Goal: Navigation & Orientation: Find specific page/section

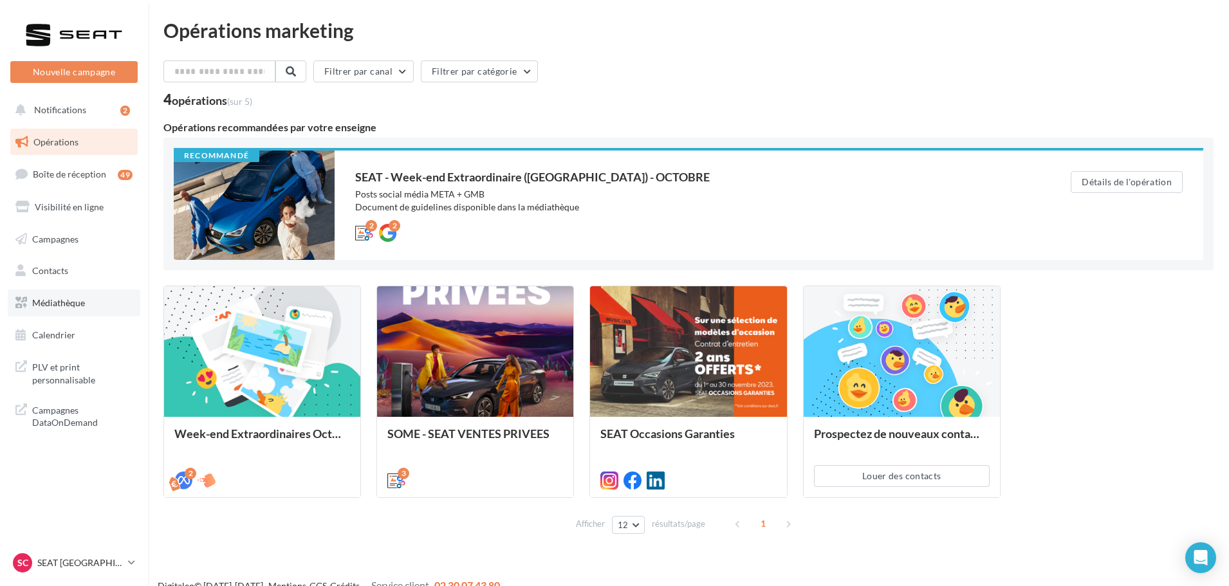
click at [86, 293] on link "Médiathèque" at bounding box center [74, 302] width 133 height 27
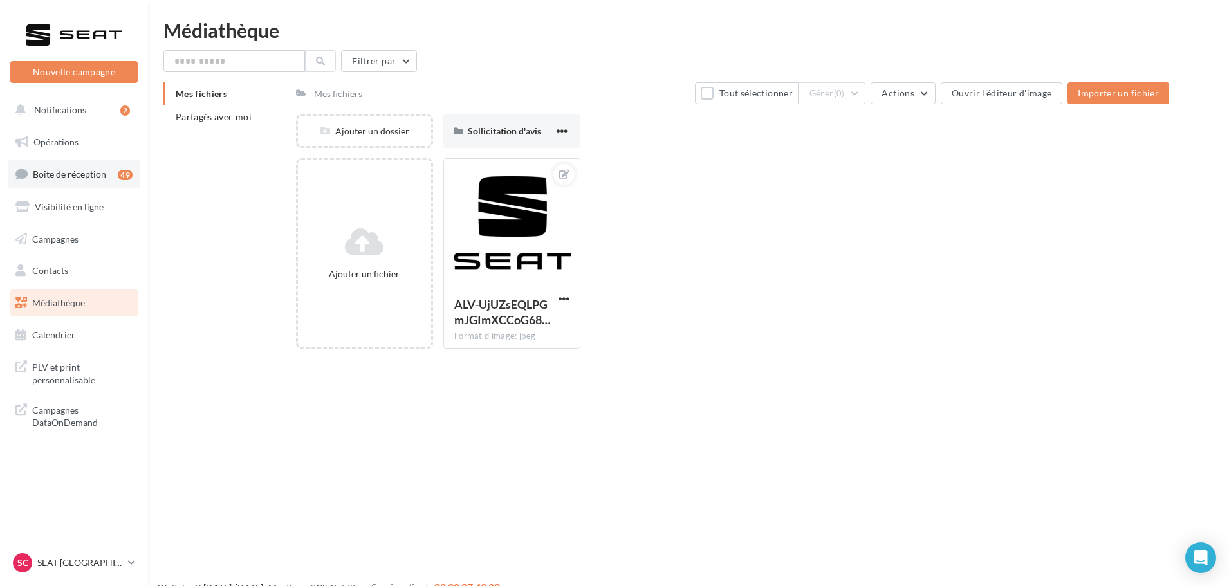
click at [79, 167] on link "Boîte de réception 49" at bounding box center [74, 174] width 133 height 28
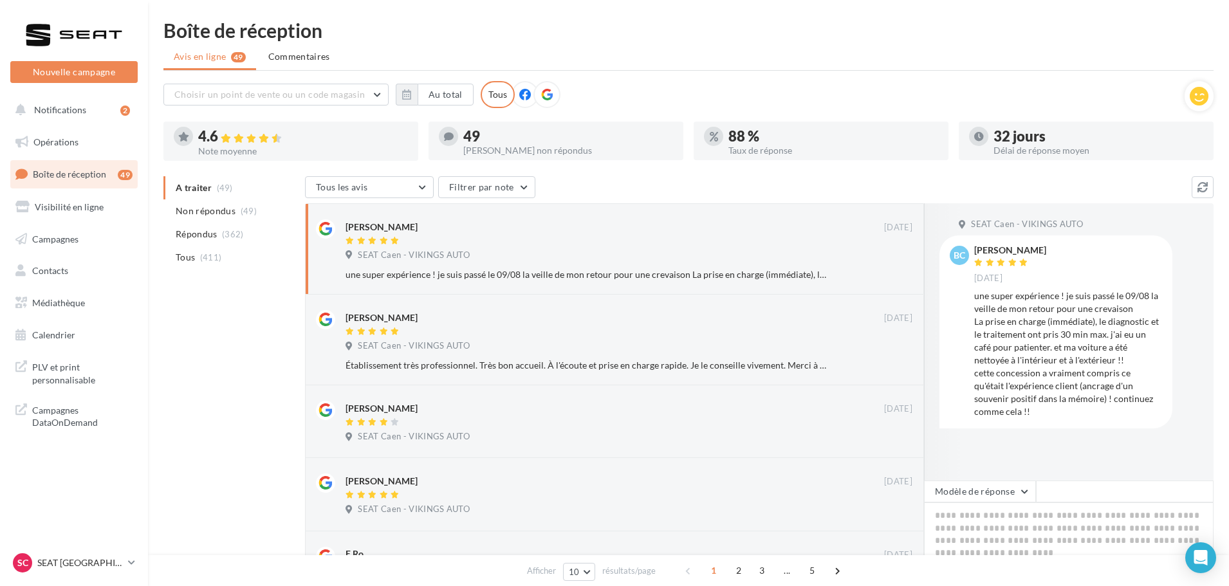
click at [72, 317] on ul "Opérations Boîte de réception 49 Visibilité en ligne Campagnes Contacts Mes cib…" at bounding box center [74, 239] width 138 height 230
click at [72, 307] on span "Médiathèque" at bounding box center [58, 302] width 53 height 11
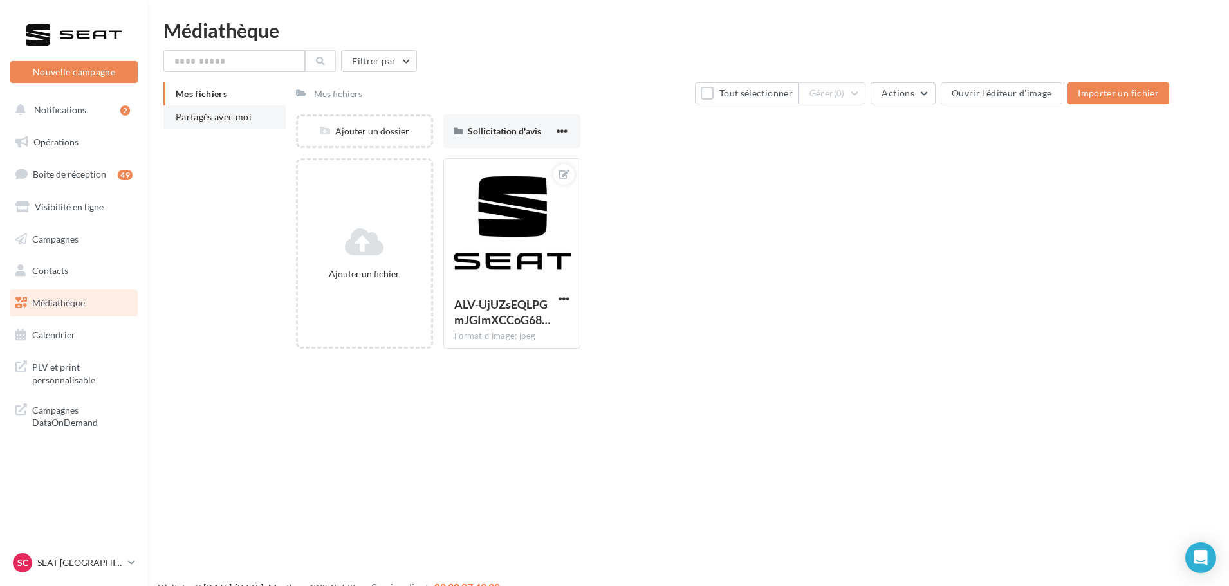
click at [194, 125] on li "Partagés avec moi" at bounding box center [224, 116] width 122 height 23
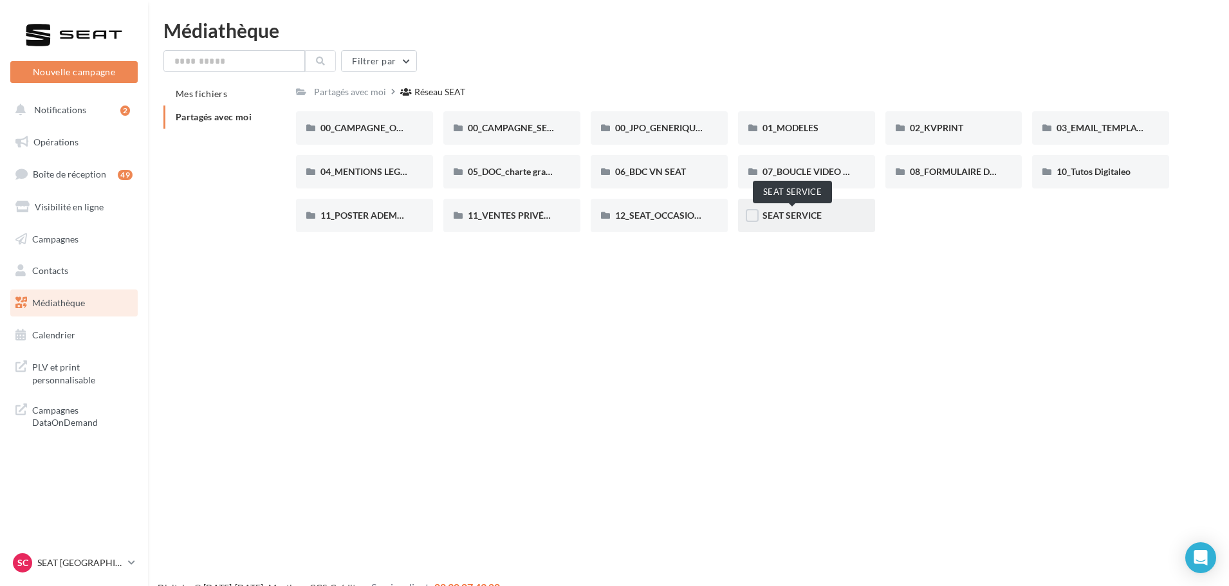
click at [791, 215] on span "SEAT SERVICE" at bounding box center [791, 215] width 59 height 11
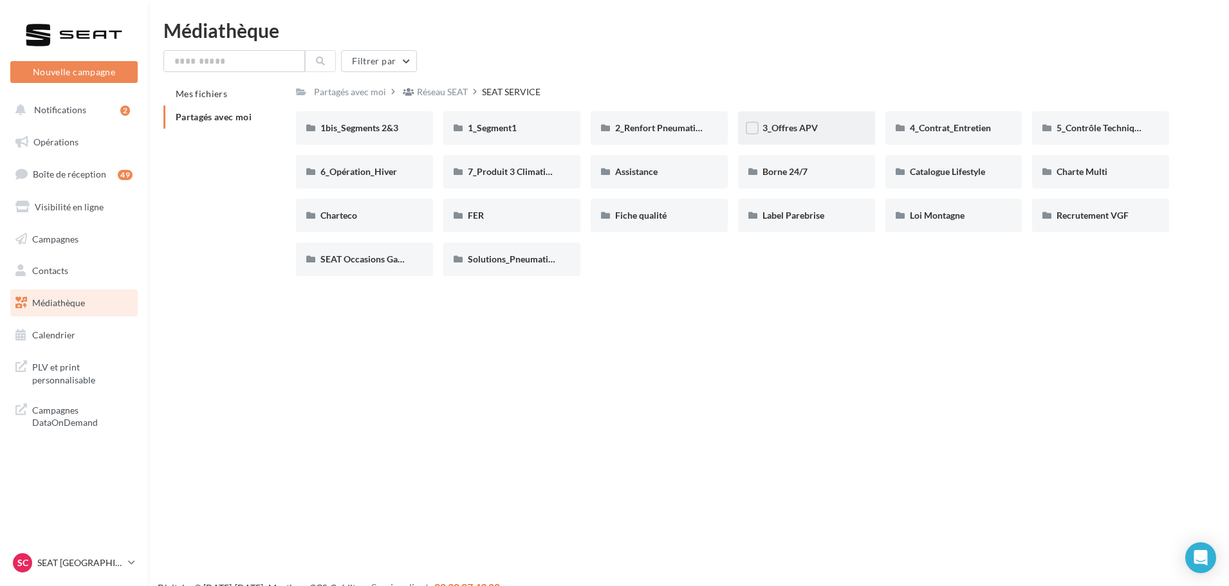
click at [802, 134] on div "3_Offres APV" at bounding box center [806, 128] width 88 height 13
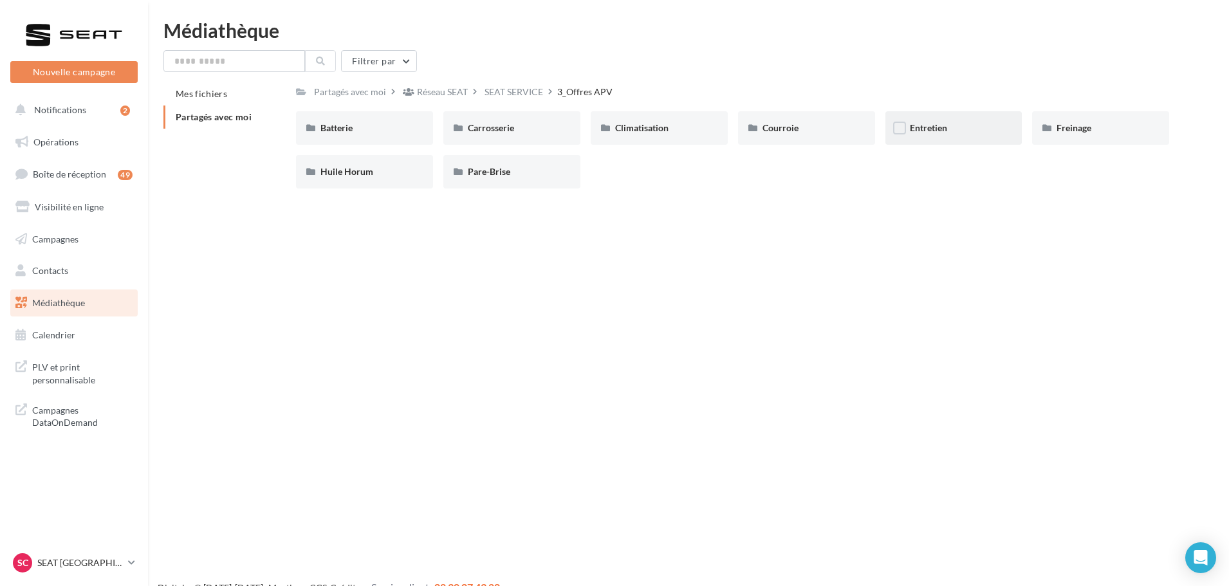
click at [948, 131] on div "Entretien" at bounding box center [954, 128] width 88 height 13
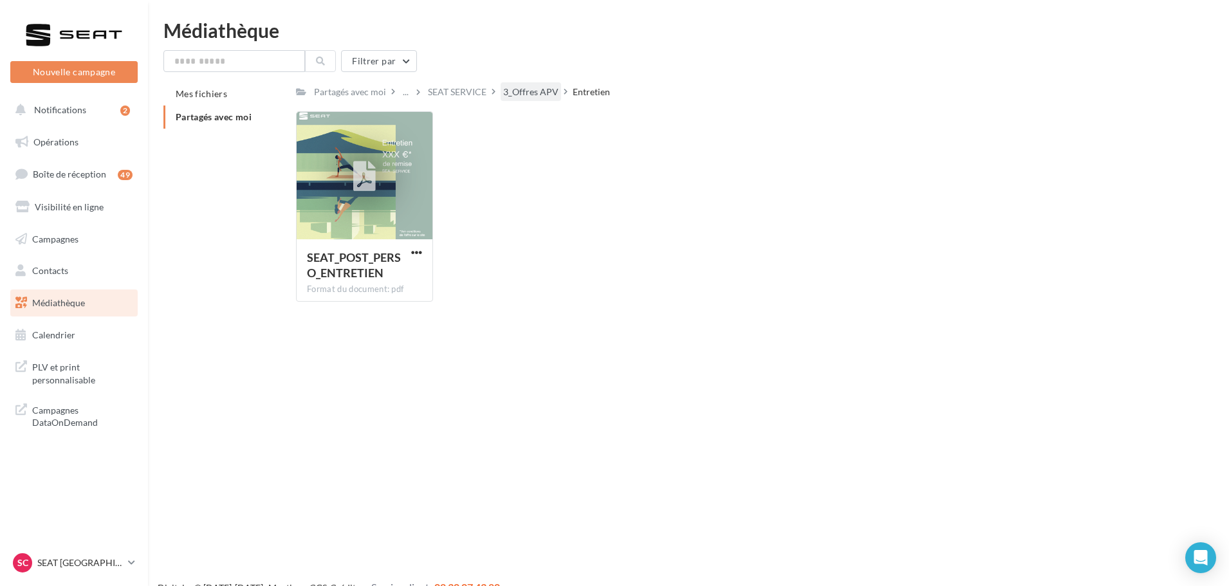
click at [524, 95] on div "3_Offres APV" at bounding box center [530, 92] width 55 height 13
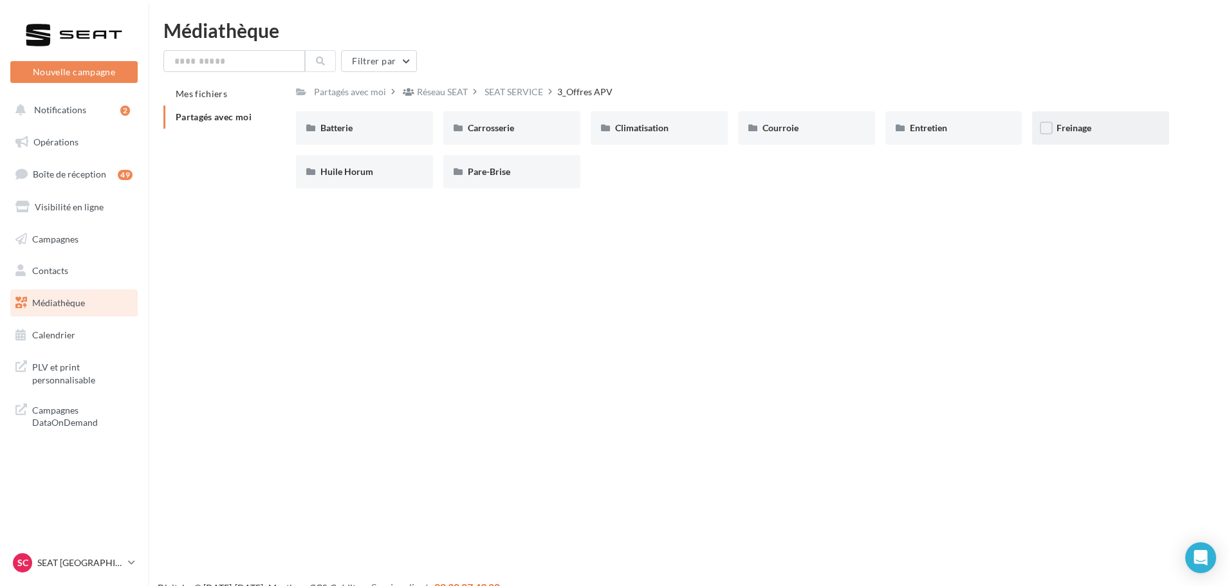
click at [1074, 123] on span "Freinage" at bounding box center [1073, 127] width 35 height 11
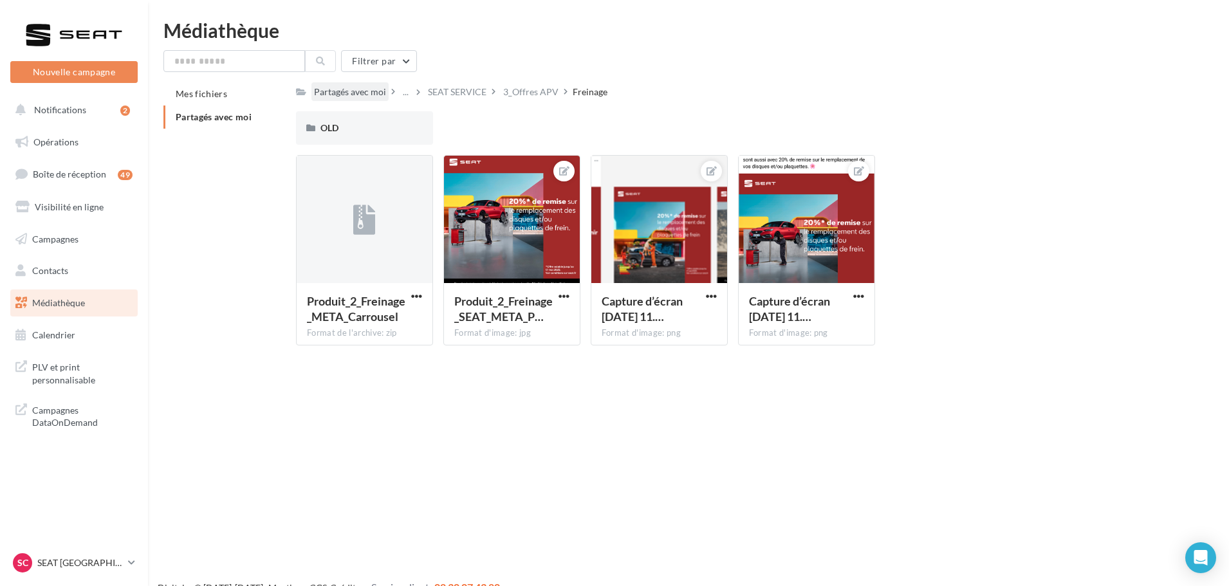
click at [337, 96] on div "Partagés avec moi" at bounding box center [350, 92] width 72 height 13
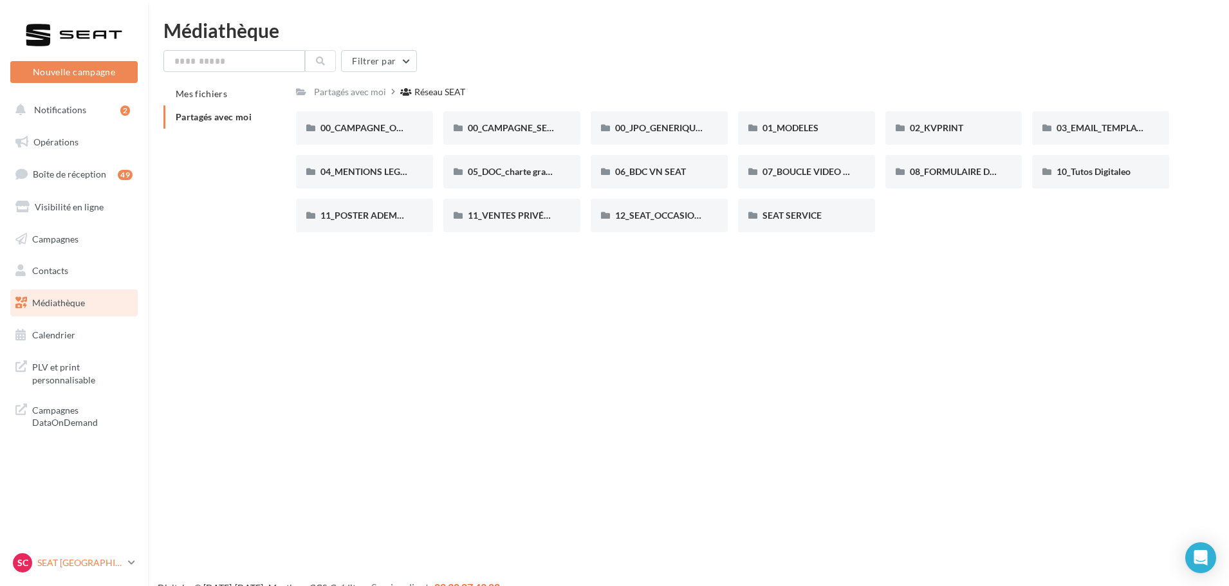
click at [71, 564] on p "SEAT [GEOGRAPHIC_DATA]" at bounding box center [80, 562] width 86 height 13
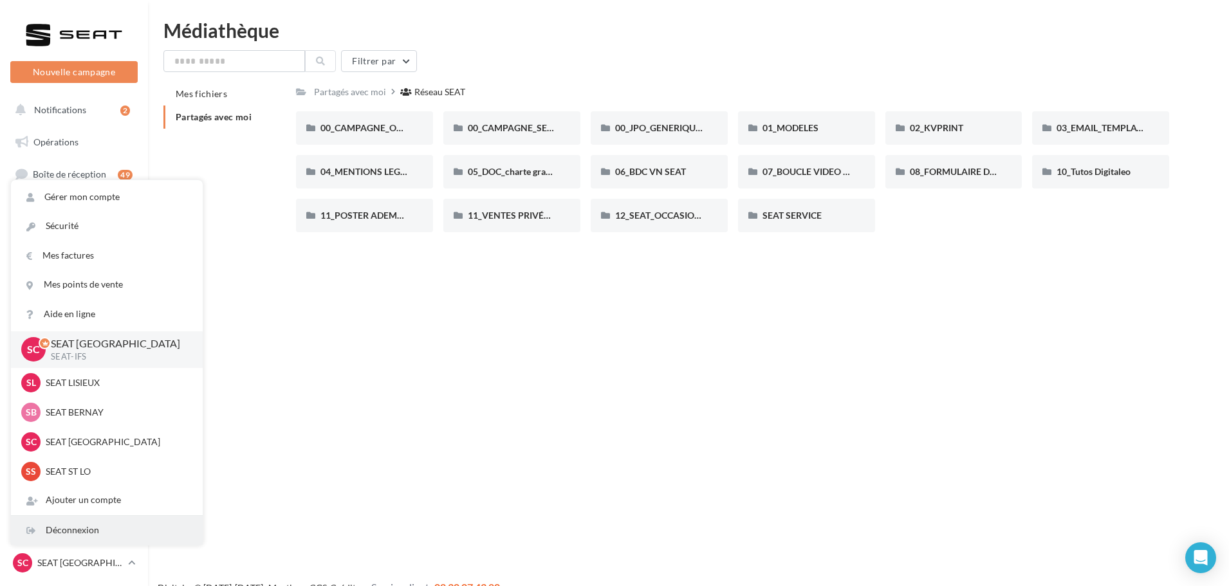
click at [71, 530] on div "Déconnexion" at bounding box center [107, 530] width 192 height 29
